Goal: Transaction & Acquisition: Purchase product/service

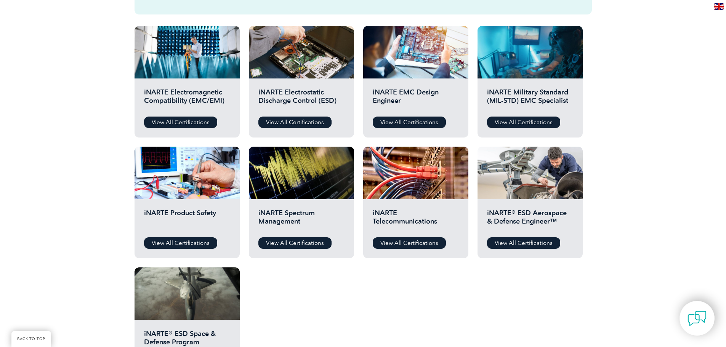
scroll to position [267, 0]
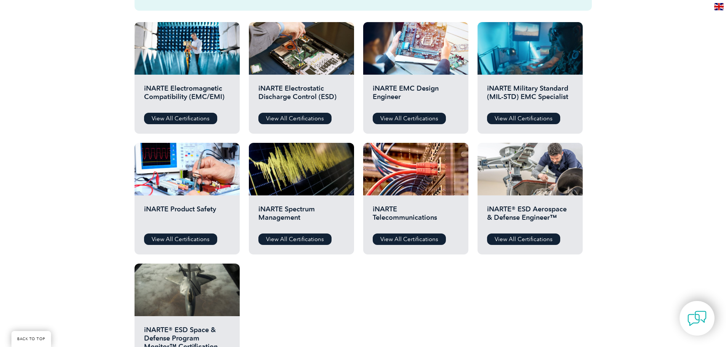
click at [220, 113] on div "iNARTE Electromagnetic Compatibility (EMC/EMI) View All Certifications" at bounding box center [186, 104] width 105 height 59
click at [178, 124] on link "View All Certifications" at bounding box center [180, 118] width 73 height 11
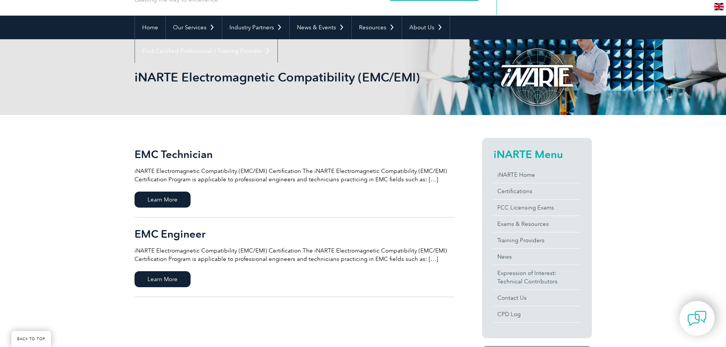
scroll to position [76, 0]
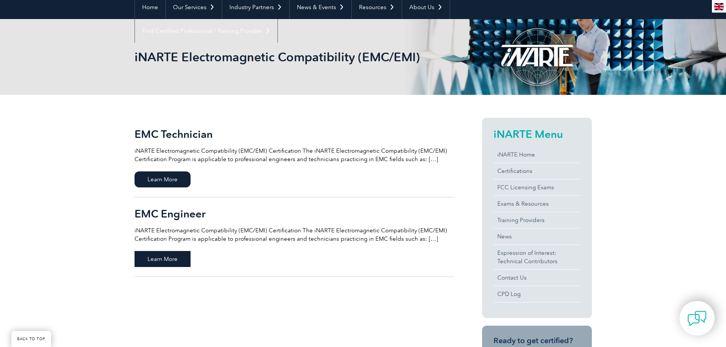
click at [163, 261] on span "Learn More" at bounding box center [162, 259] width 56 height 16
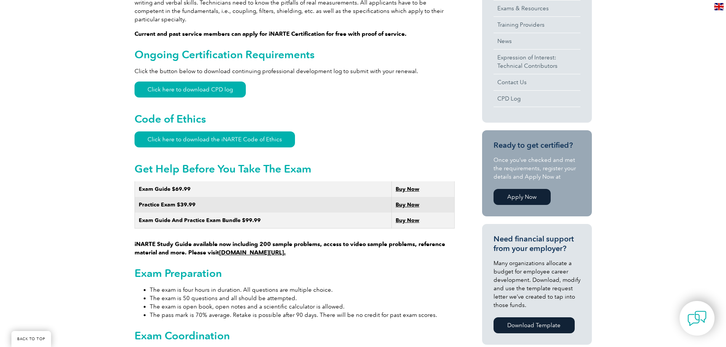
scroll to position [326, 0]
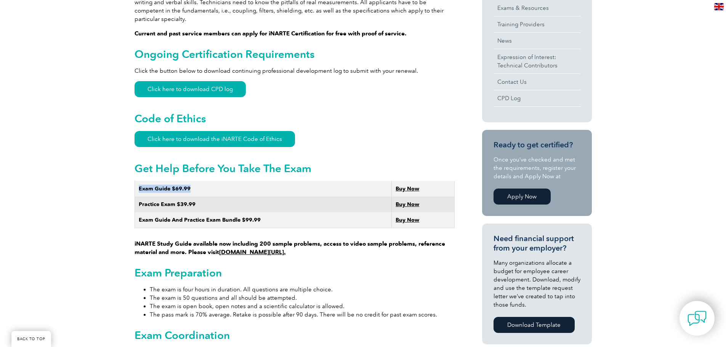
drag, startPoint x: 139, startPoint y: 178, endPoint x: 195, endPoint y: 175, distance: 55.7
click at [195, 181] on td "Exam Guide $69.99" at bounding box center [262, 189] width 257 height 16
click at [331, 183] on td "Exam Guide $69.99" at bounding box center [262, 189] width 257 height 16
drag, startPoint x: 142, startPoint y: 182, endPoint x: 196, endPoint y: 180, distance: 54.1
click at [196, 181] on td "Exam Guide $69.99" at bounding box center [262, 189] width 257 height 16
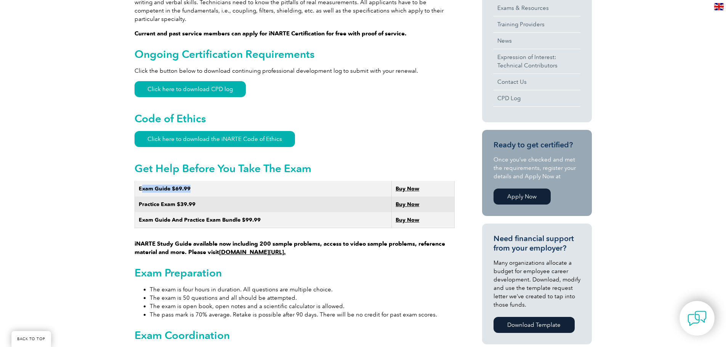
click at [212, 181] on td "Exam Guide $69.99" at bounding box center [262, 189] width 257 height 16
drag, startPoint x: 145, startPoint y: 195, endPoint x: 192, endPoint y: 193, distance: 47.7
click at [192, 201] on strong "Practice Exam $39.99" at bounding box center [167, 204] width 57 height 6
click at [253, 197] on td "Practice Exam $39.99" at bounding box center [262, 205] width 257 height 16
click at [409, 185] on strong "Buy Now" at bounding box center [407, 188] width 24 height 6
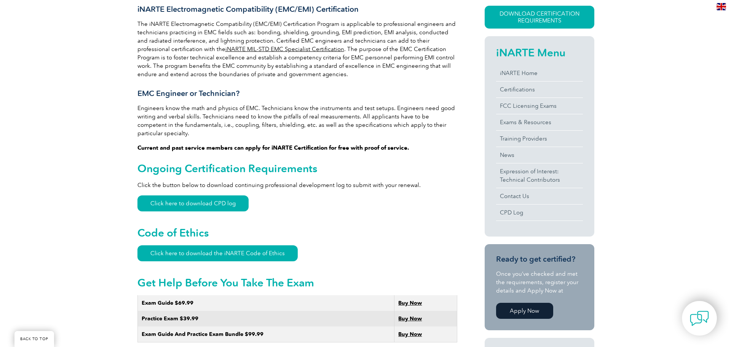
scroll to position [174, 0]
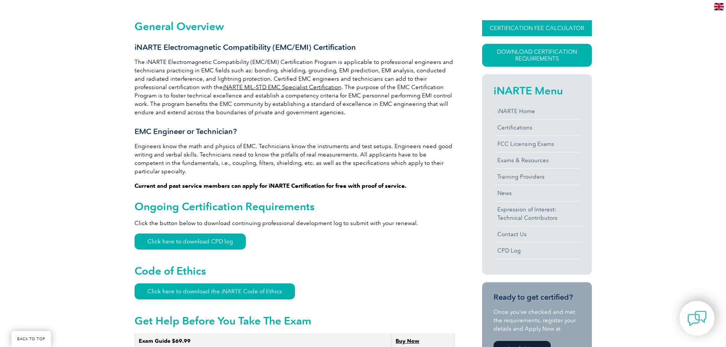
click at [528, 28] on link "CERTIFICATION FEE CALCULATOR" at bounding box center [537, 28] width 110 height 16
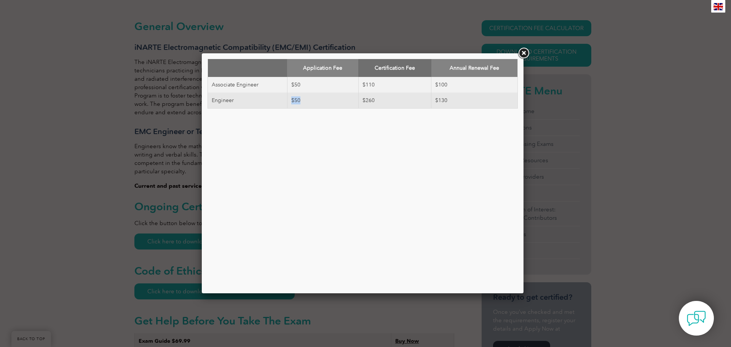
drag, startPoint x: 302, startPoint y: 101, endPoint x: 292, endPoint y: 102, distance: 10.4
click at [292, 102] on td "$50" at bounding box center [322, 101] width 71 height 16
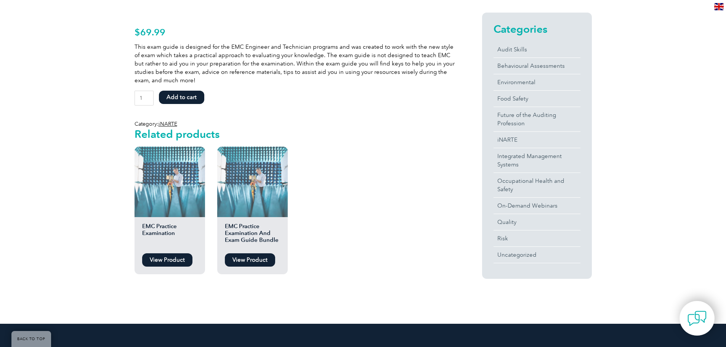
scroll to position [190, 0]
